Goal: Task Accomplishment & Management: Complete application form

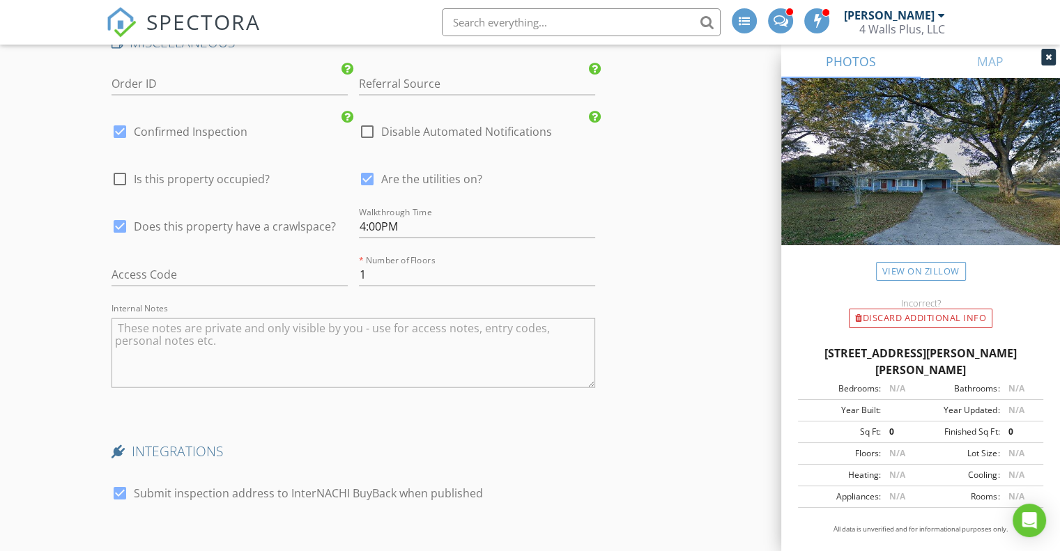
scroll to position [3344, 0]
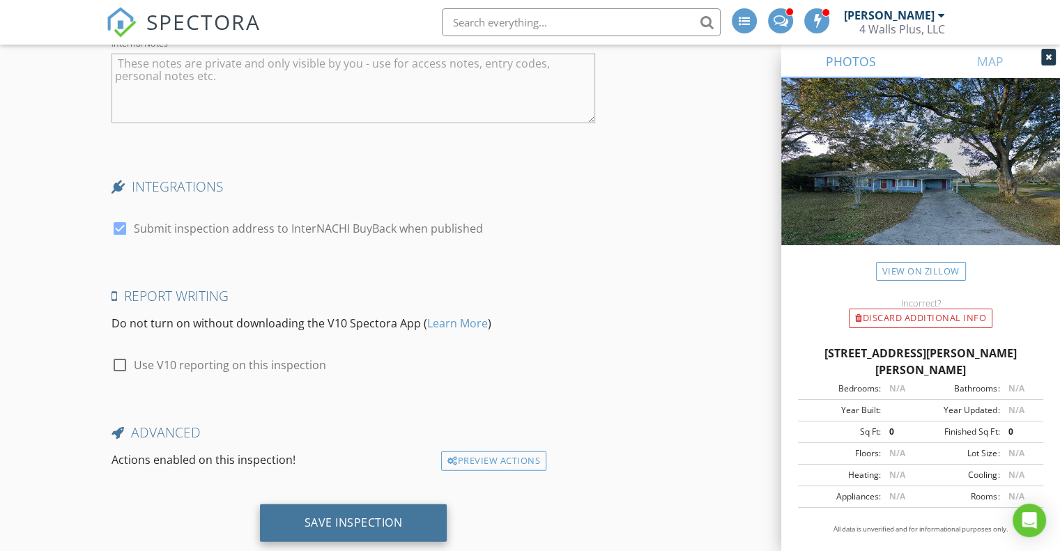
click at [350, 504] on div "Save Inspection" at bounding box center [353, 523] width 187 height 38
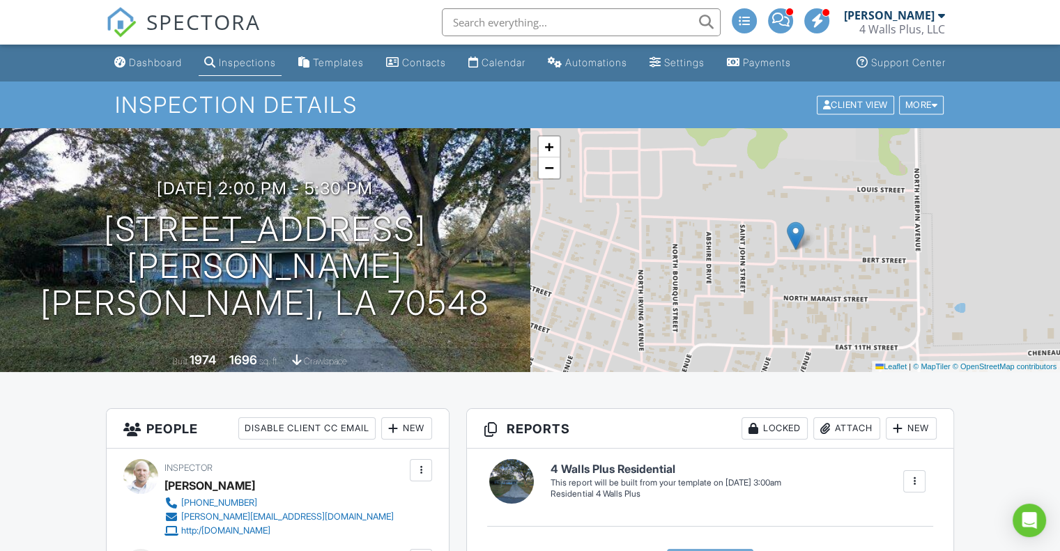
click at [269, 59] on div "Inspections" at bounding box center [247, 62] width 57 height 12
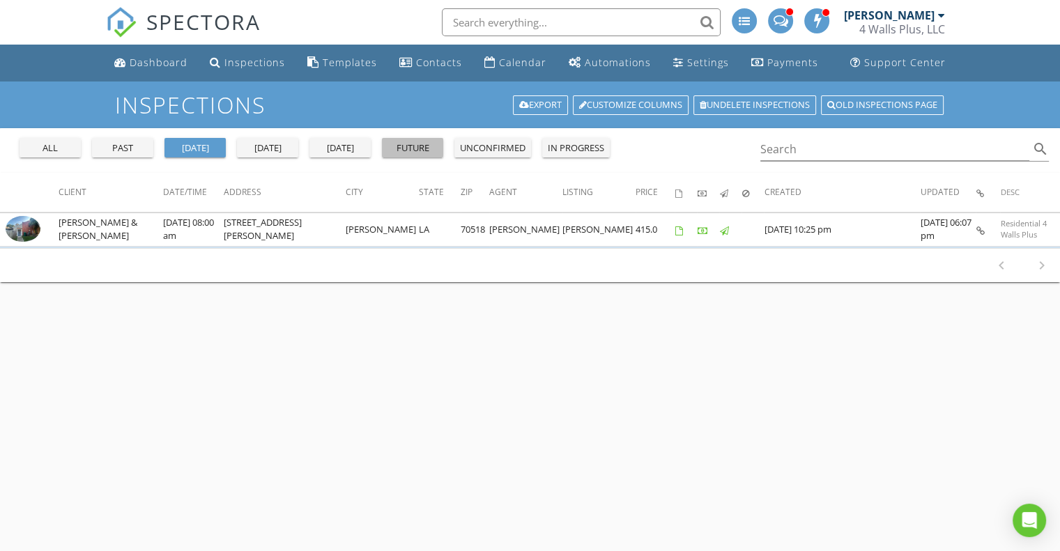
click at [414, 147] on div "future" at bounding box center [412, 148] width 50 height 14
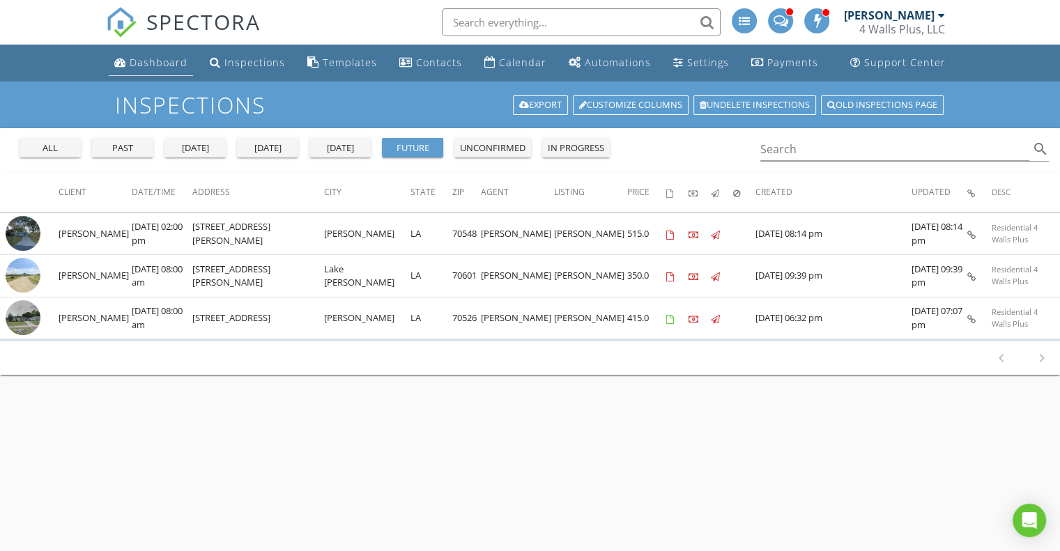
click at [162, 73] on link "Dashboard" at bounding box center [151, 63] width 84 height 26
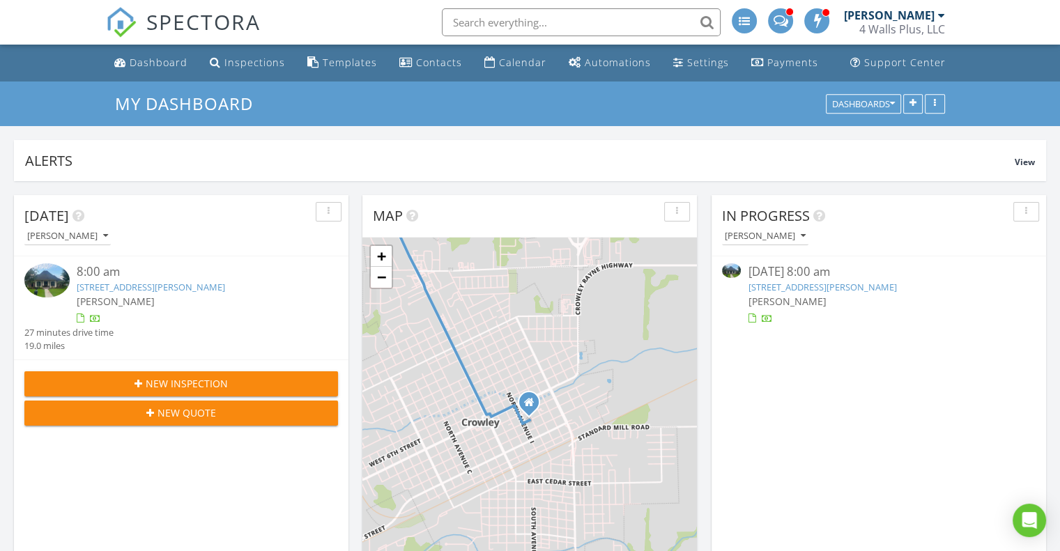
scroll to position [6, 7]
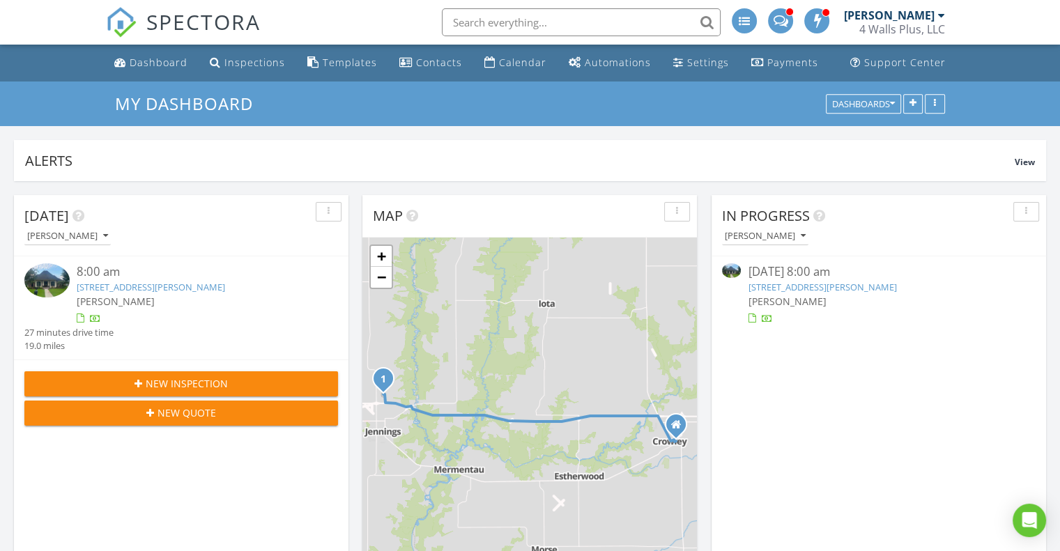
click at [212, 381] on span "New Inspection" at bounding box center [187, 383] width 82 height 15
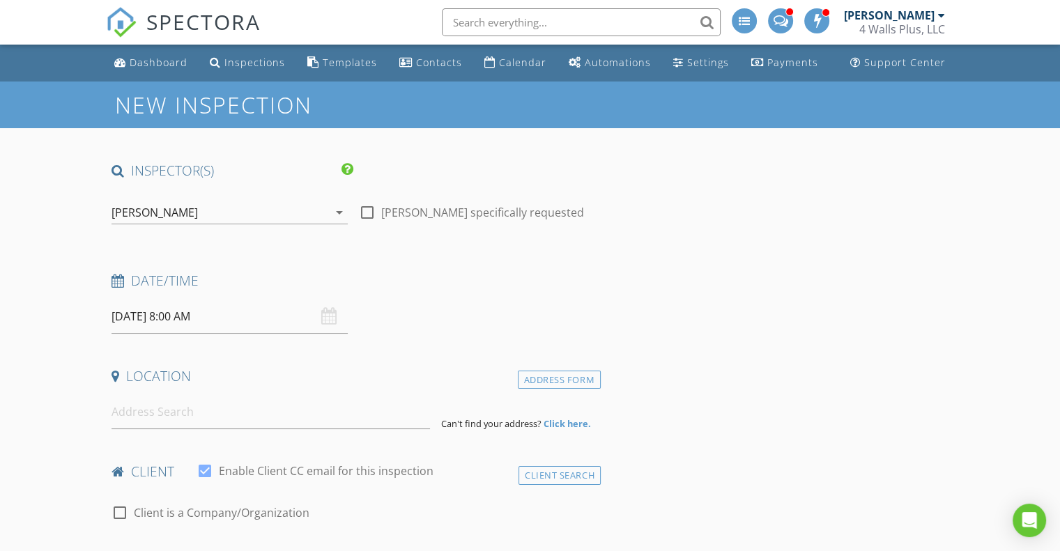
click at [210, 325] on input "[DATE] 8:00 AM" at bounding box center [229, 317] width 236 height 34
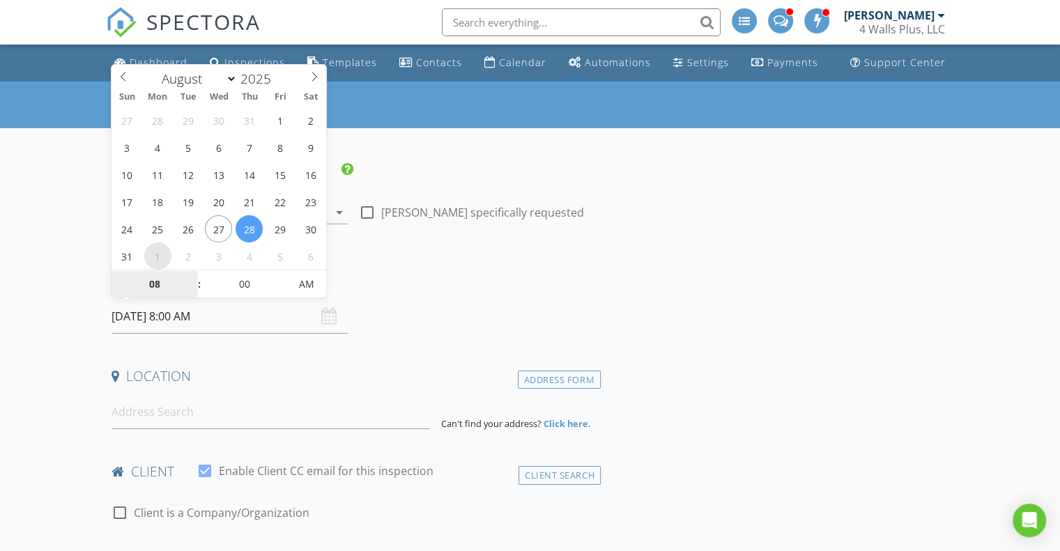
select select "8"
type input "09/01/2025 8:00 AM"
type input "09"
type input "09/01/2025 9:00 AM"
click at [189, 277] on span at bounding box center [192, 277] width 10 height 14
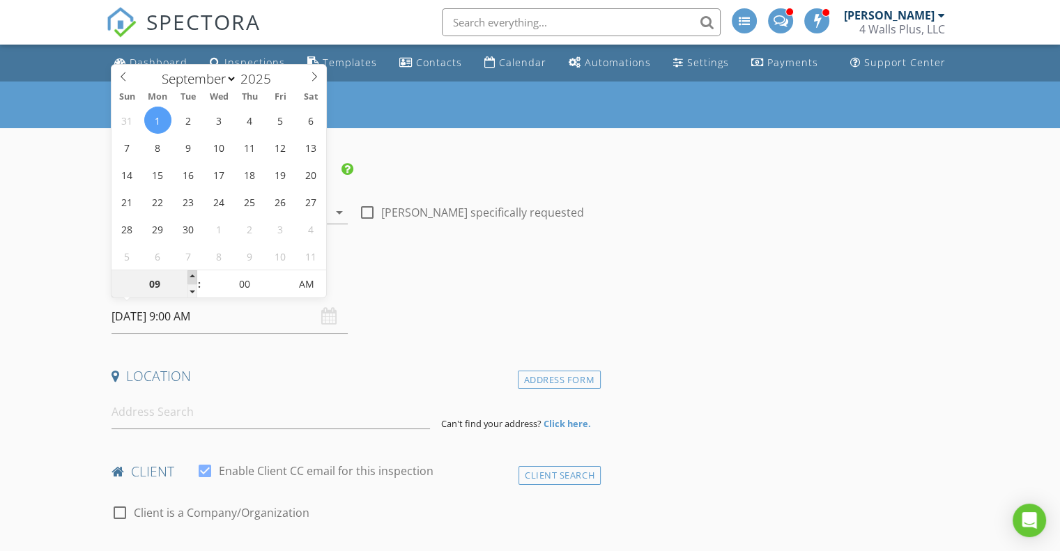
type input "10"
type input "09/01/2025 10:00 AM"
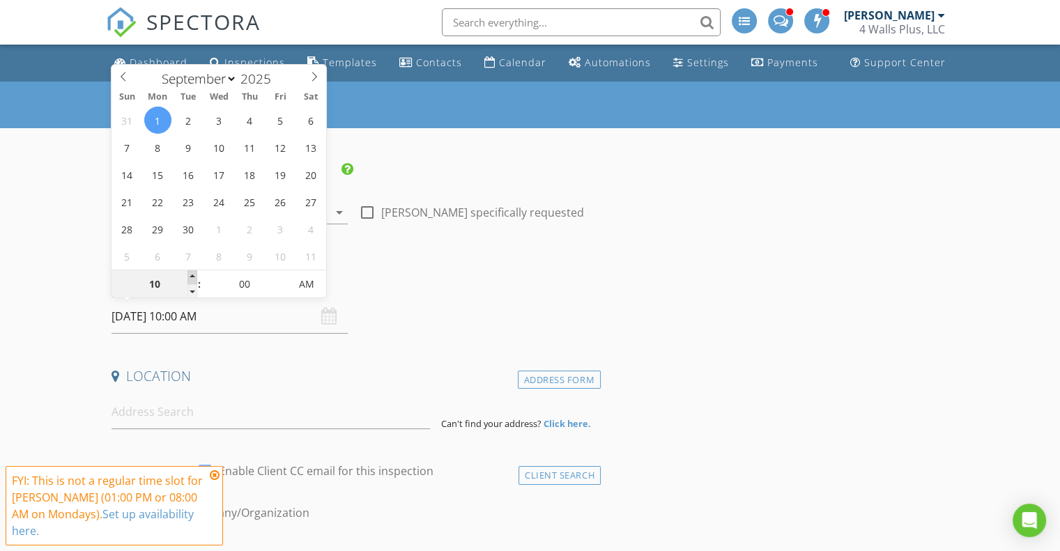
click at [189, 277] on span at bounding box center [192, 277] width 10 height 14
type input "11"
type input "09/01/2025 11:00 AM"
click at [189, 277] on span at bounding box center [192, 277] width 10 height 14
type input "12"
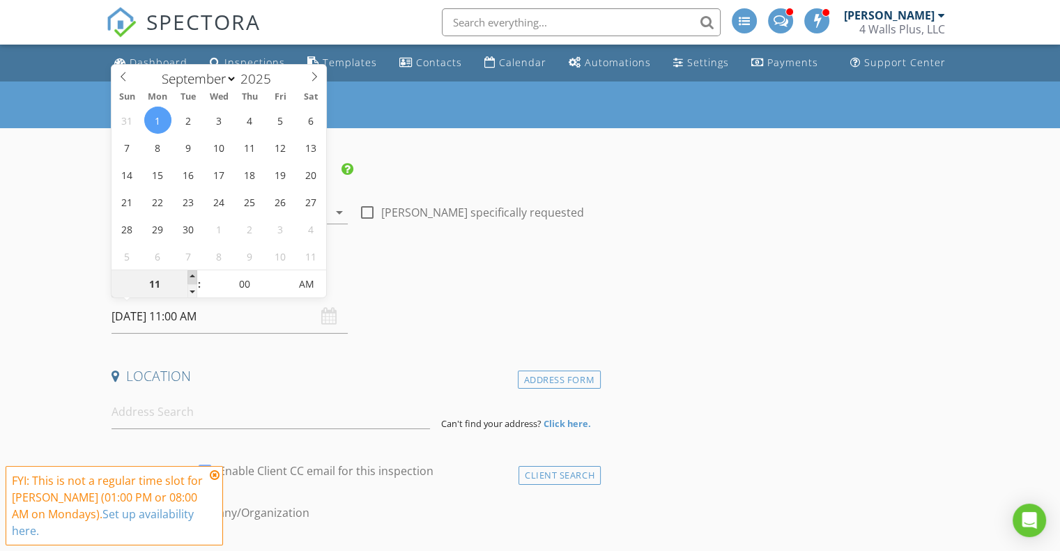
type input "09/01/2025 12:00 PM"
click at [189, 277] on span at bounding box center [192, 277] width 10 height 14
type input "01"
type input "09/01/2025 1:00 PM"
click at [189, 277] on span at bounding box center [192, 277] width 10 height 14
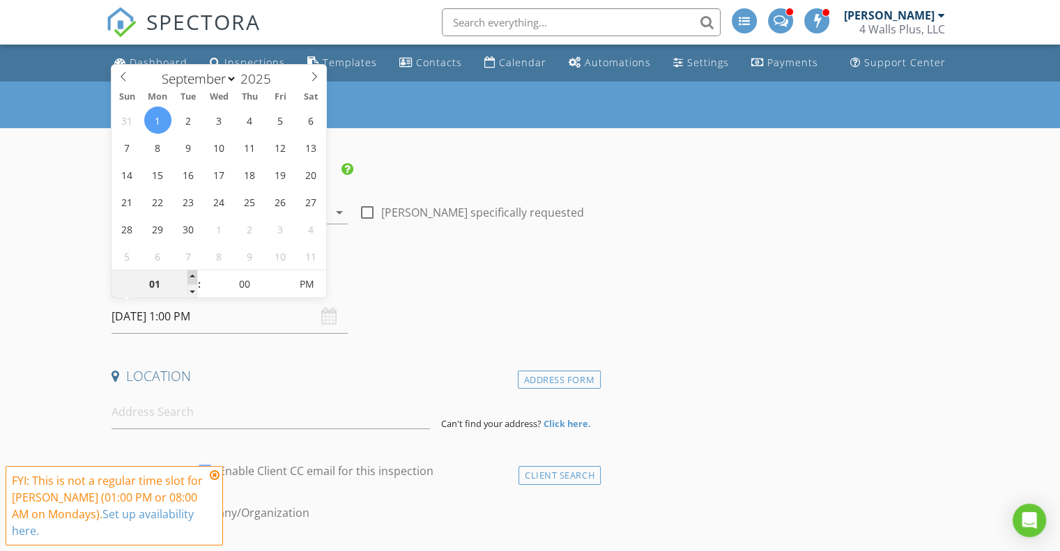
type input "02"
type input "09/01/2025 2:00 PM"
click at [189, 277] on span at bounding box center [192, 277] width 10 height 14
type input "03"
type input "09/01/2025 3:00 PM"
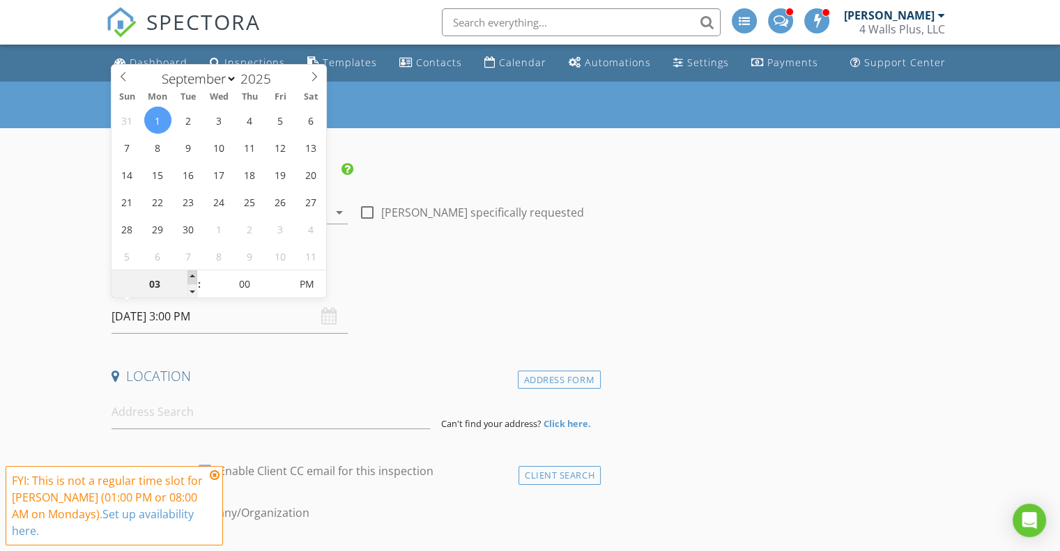
click at [189, 277] on span at bounding box center [192, 277] width 10 height 14
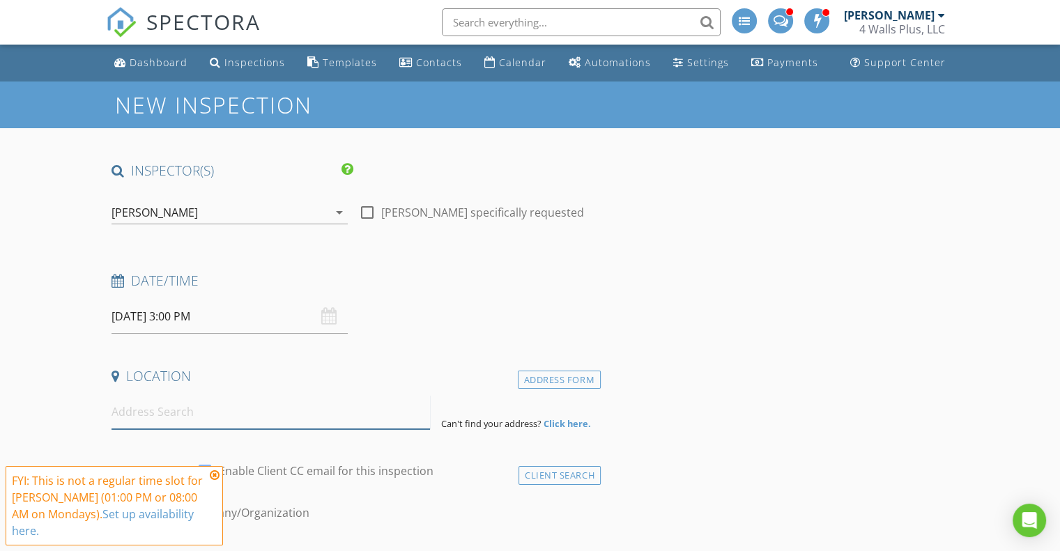
click at [171, 395] on input at bounding box center [270, 412] width 318 height 34
click at [168, 65] on div "Dashboard" at bounding box center [159, 62] width 58 height 13
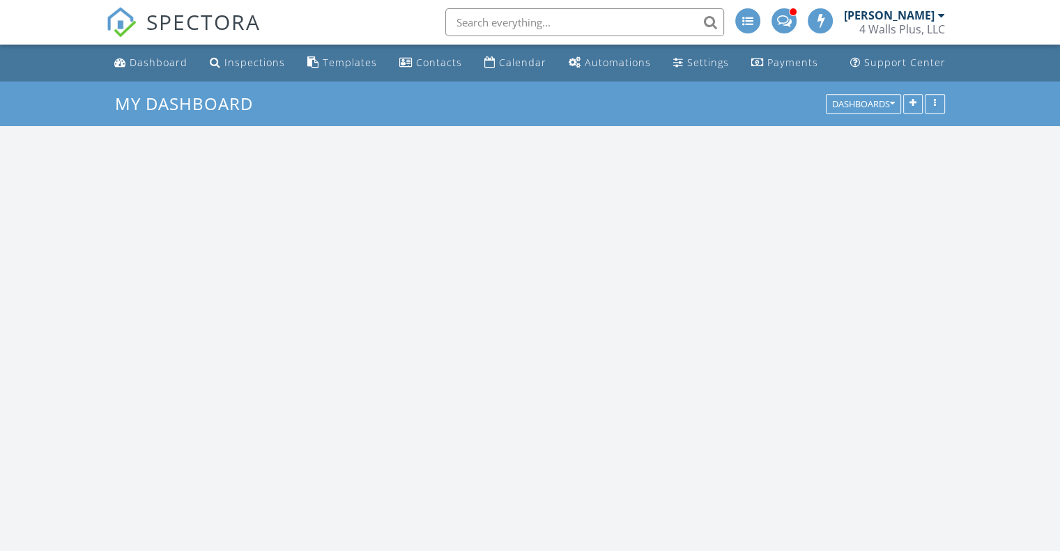
scroll to position [1290, 1081]
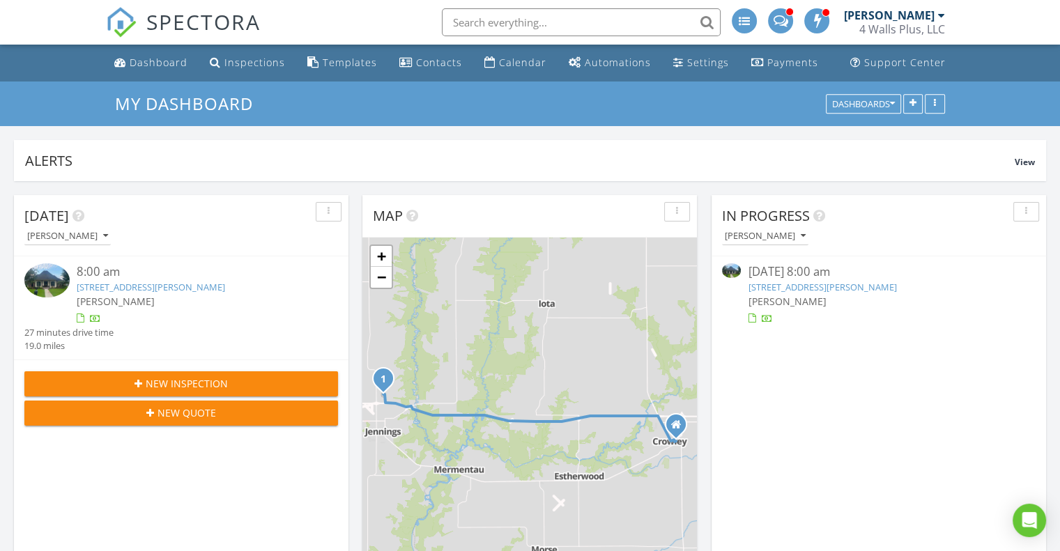
click at [190, 386] on span "New Inspection" at bounding box center [187, 383] width 82 height 15
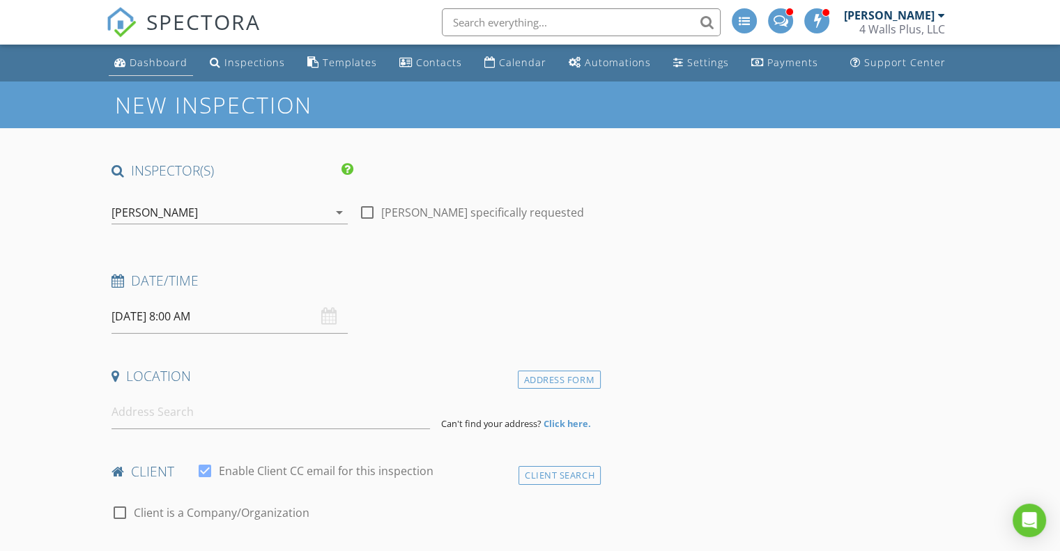
click at [167, 63] on div "Dashboard" at bounding box center [159, 62] width 58 height 13
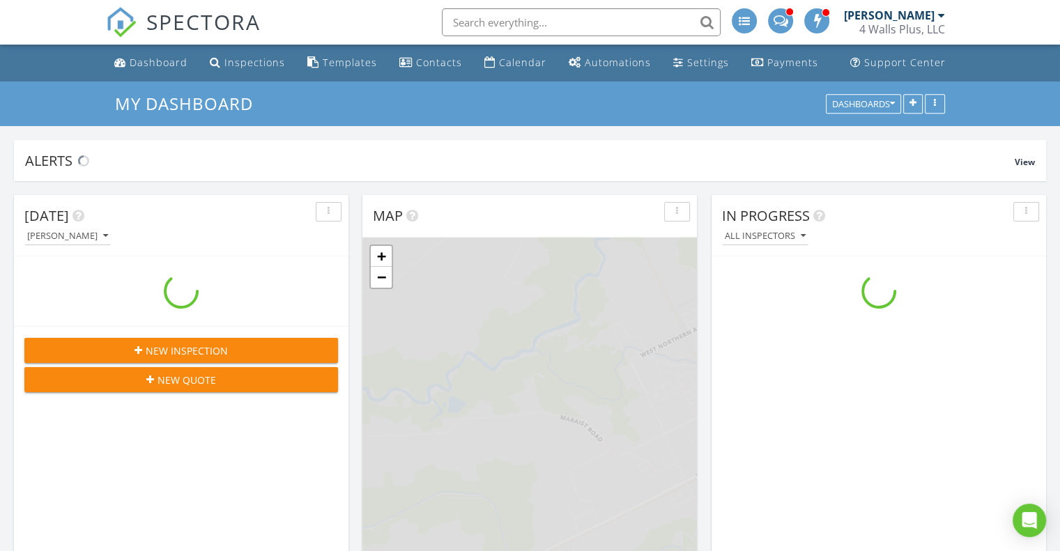
scroll to position [1290, 1081]
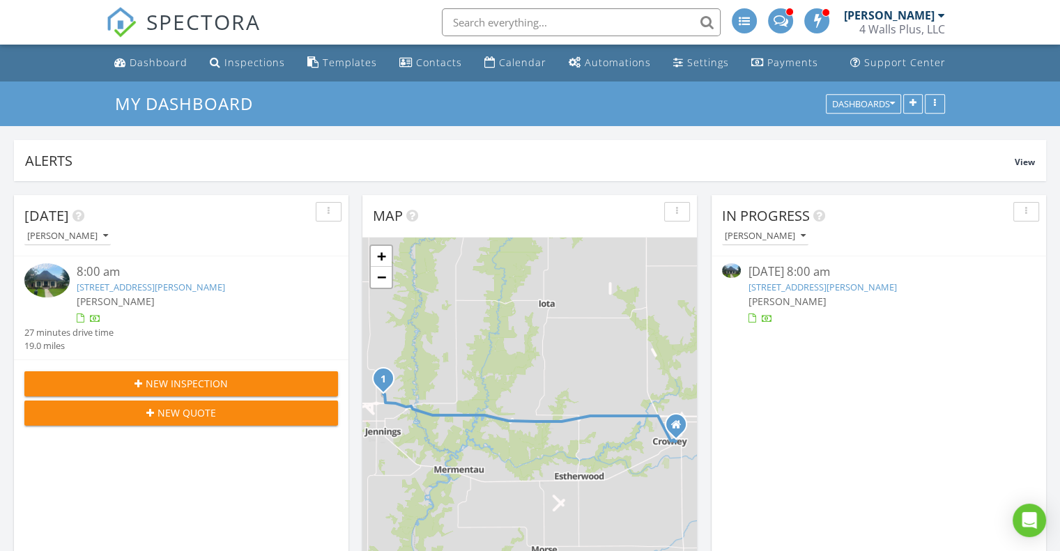
click at [59, 264] on div at bounding box center [50, 282] width 52 height 38
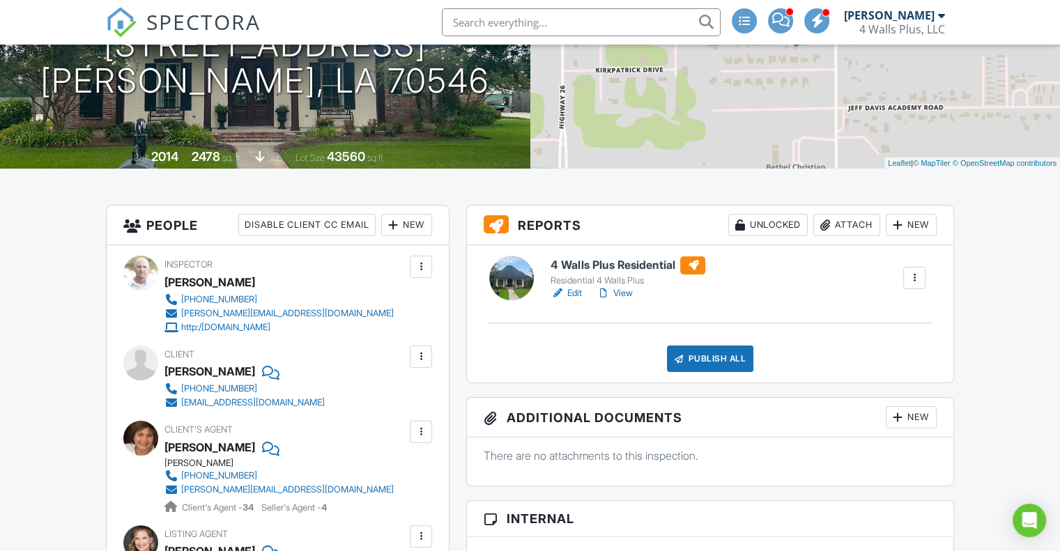
click at [625, 293] on link "View" at bounding box center [614, 293] width 36 height 14
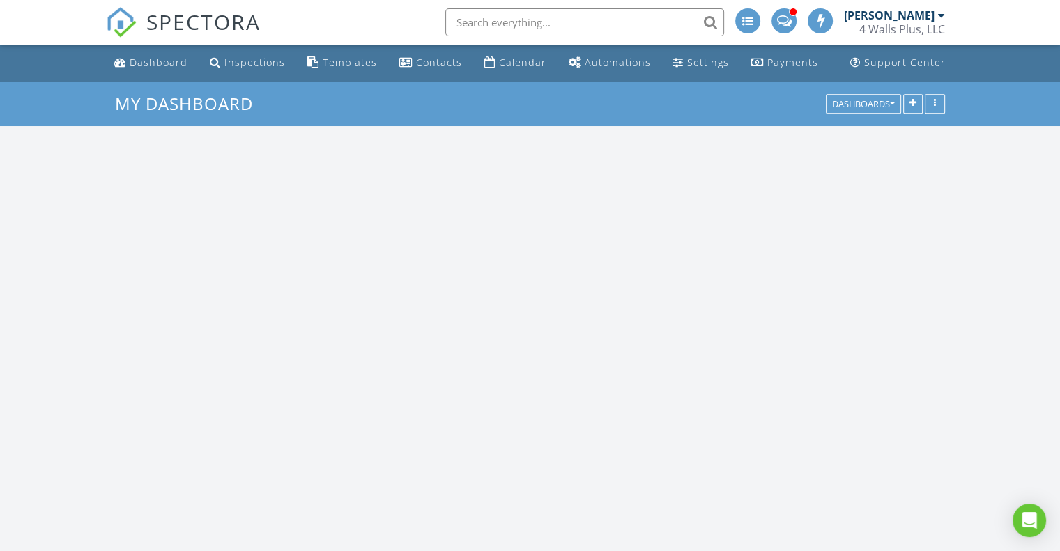
scroll to position [1290, 1081]
